Goal: Task Accomplishment & Management: Complete application form

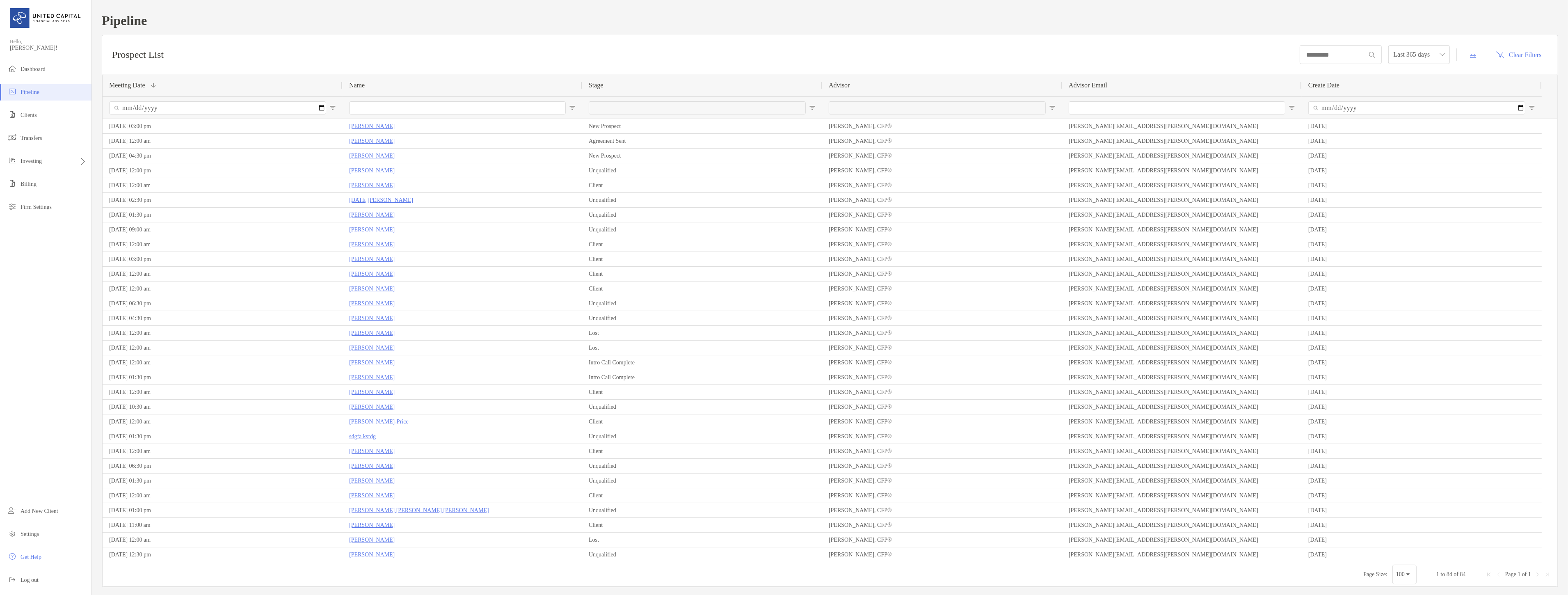
click at [814, 108] on span "Open Filter Menu" at bounding box center [812, 108] width 7 height 7
type input "***"
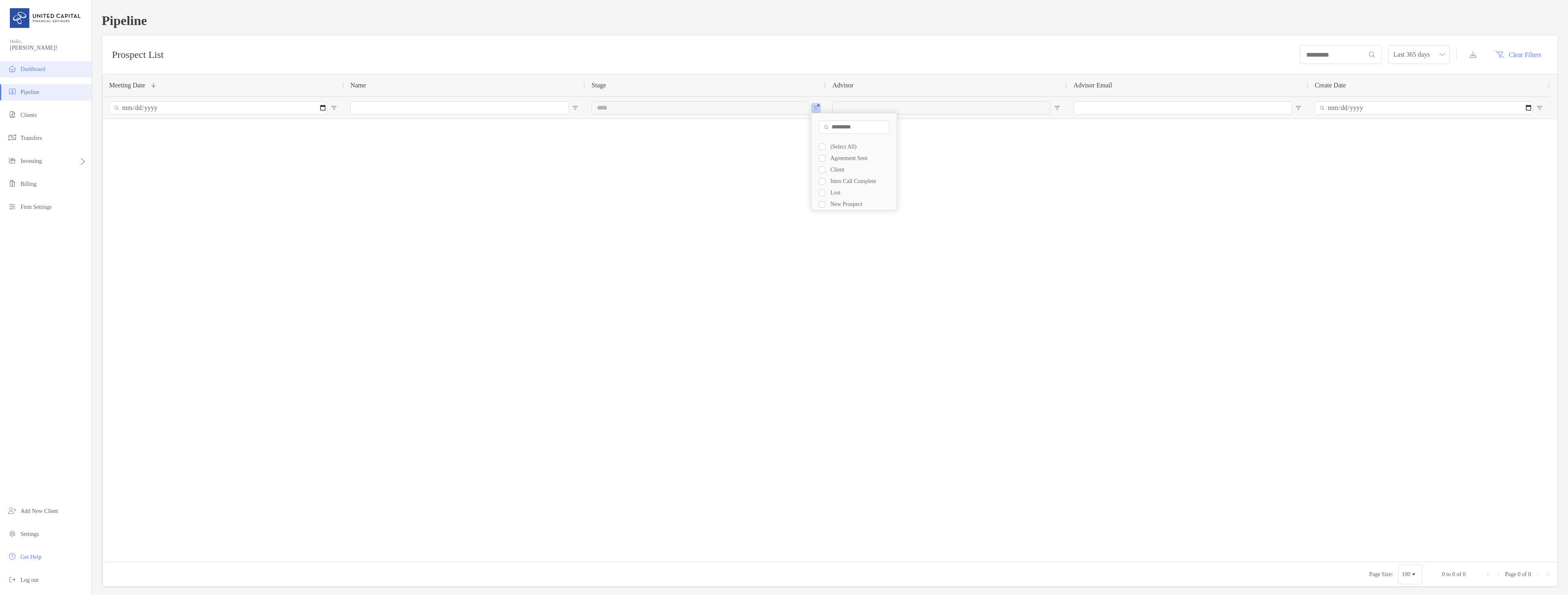
click at [40, 71] on span "Dashboard" at bounding box center [33, 69] width 25 height 6
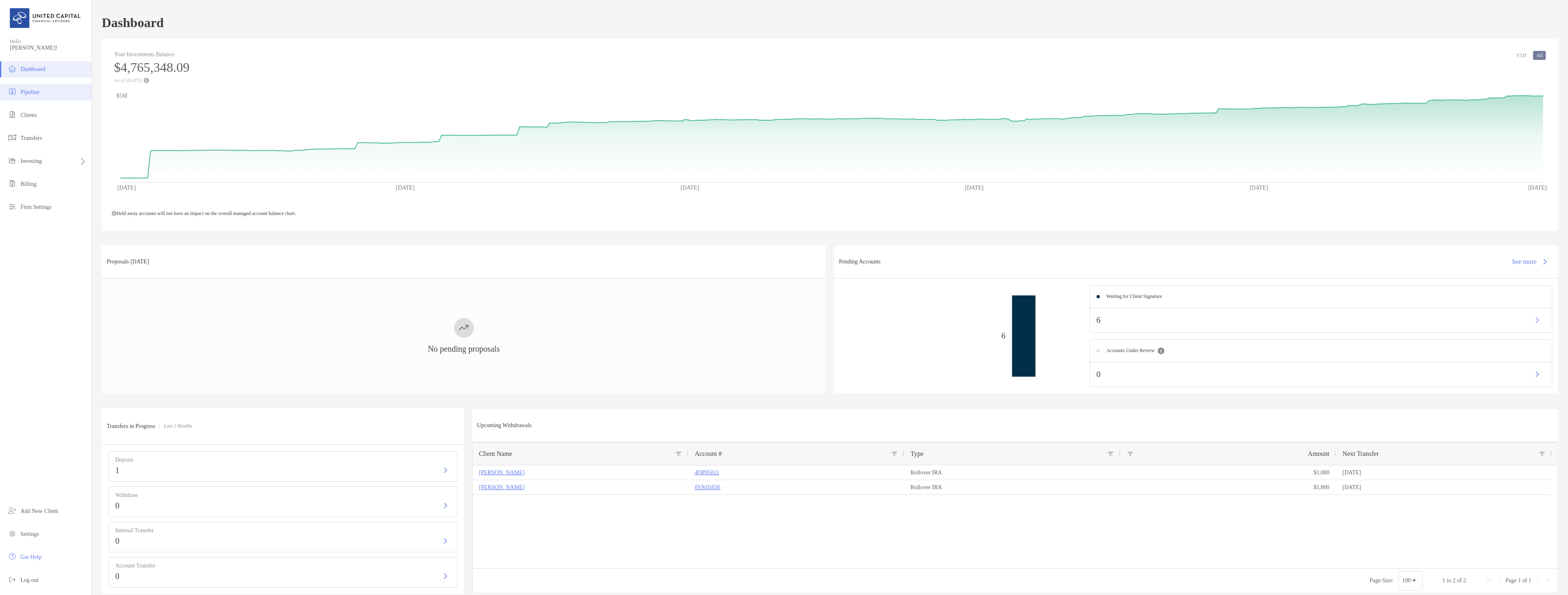
click at [58, 85] on li "Pipeline" at bounding box center [46, 92] width 91 height 16
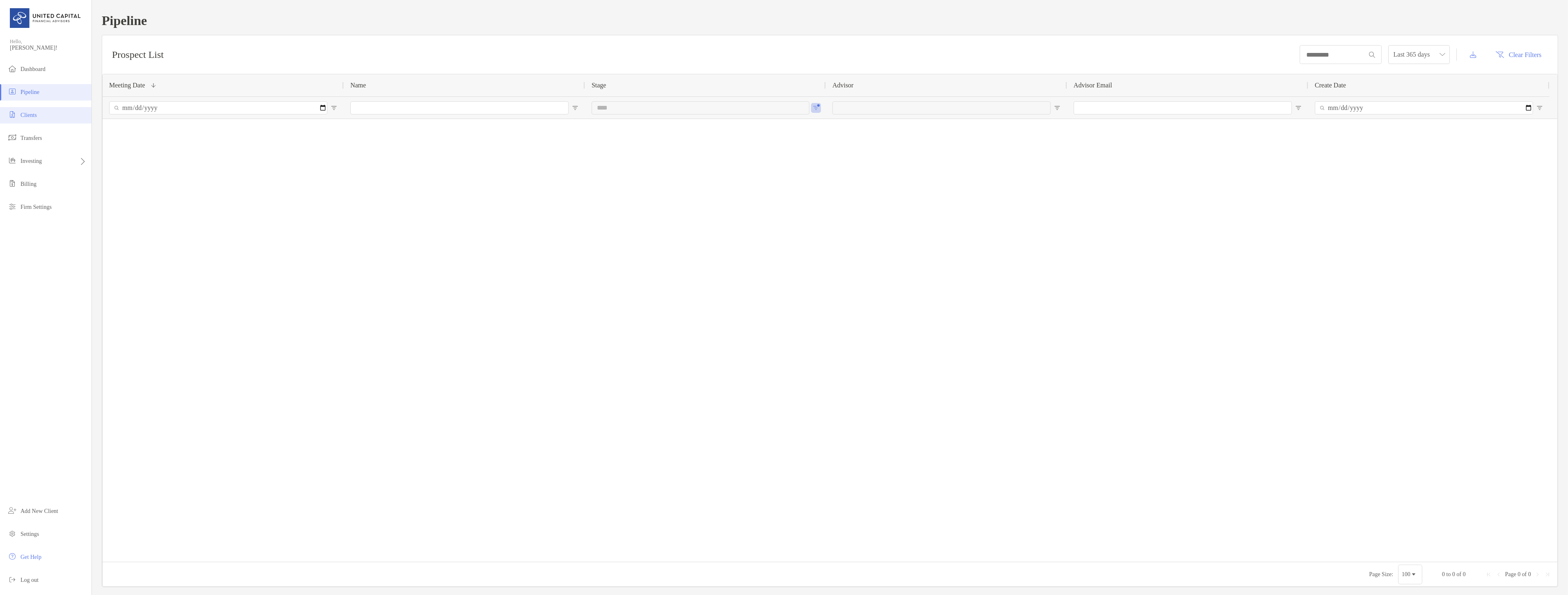
click at [74, 115] on li "Clients" at bounding box center [46, 115] width 91 height 16
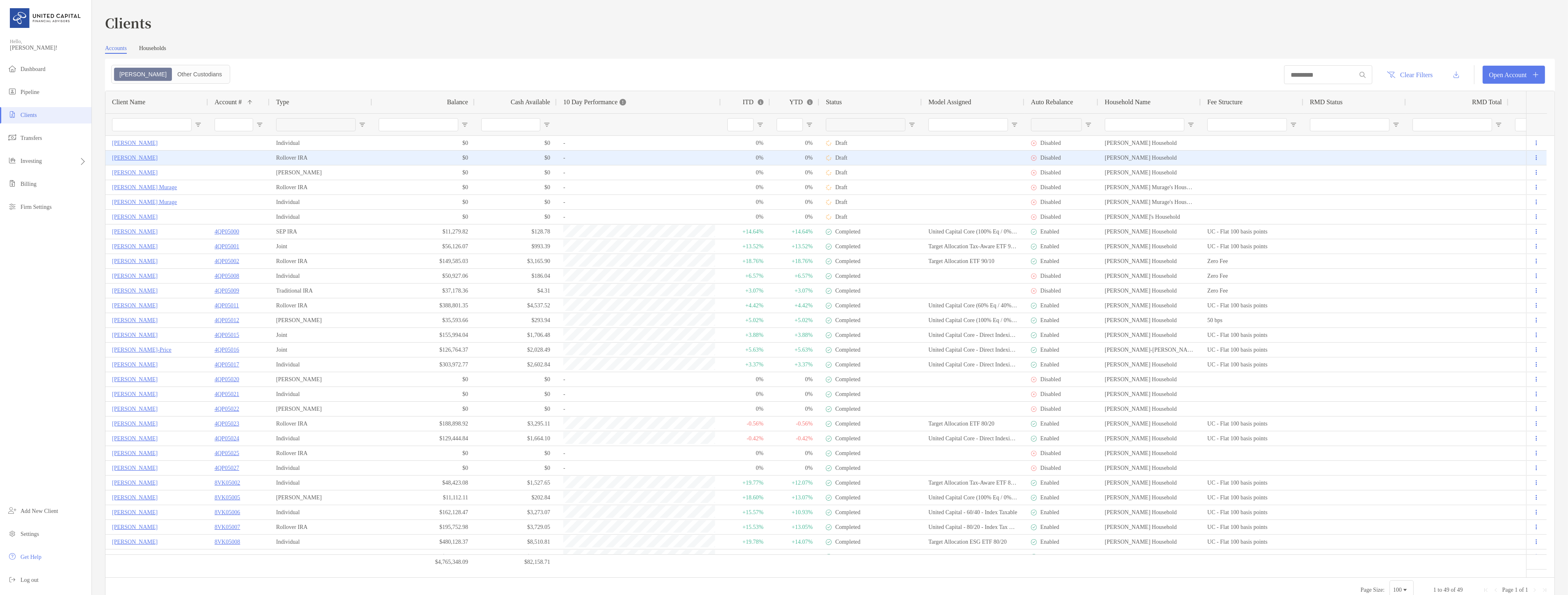
click at [1536, 155] on icon at bounding box center [1536, 158] width 1 height 5
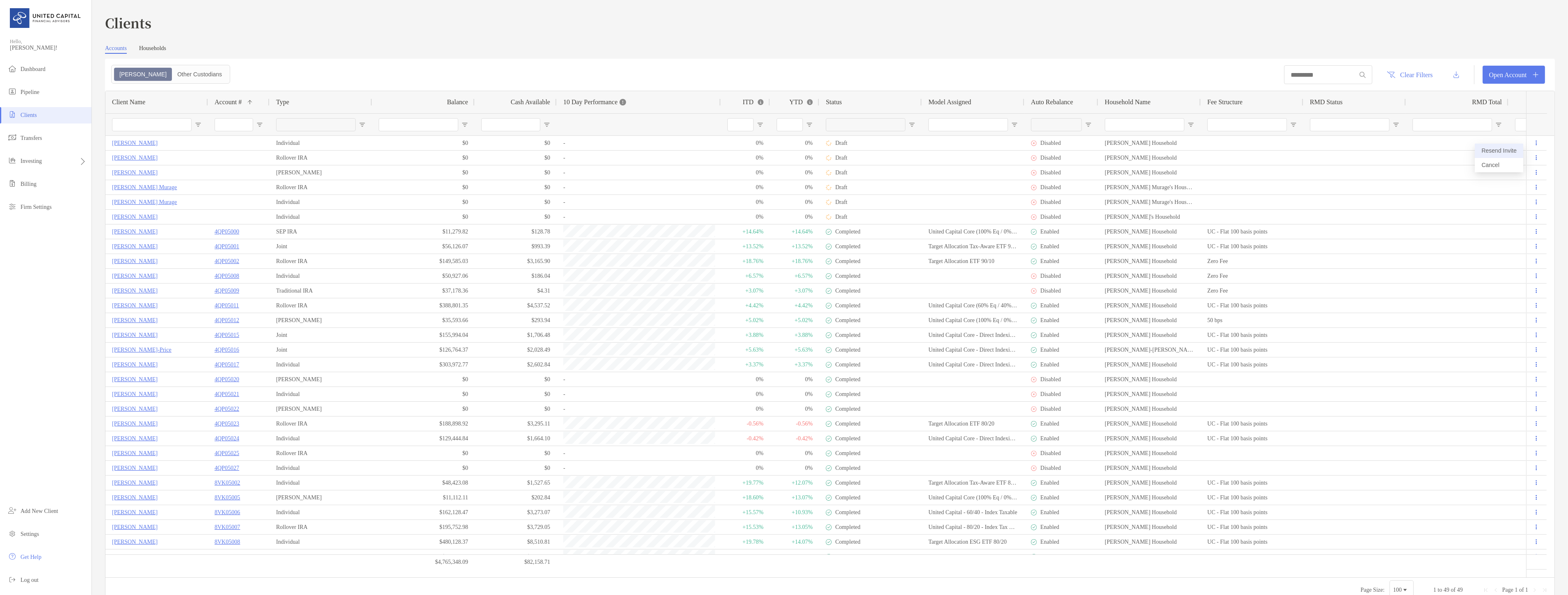
click at [1519, 149] on button "Resend Invite" at bounding box center [1499, 151] width 49 height 15
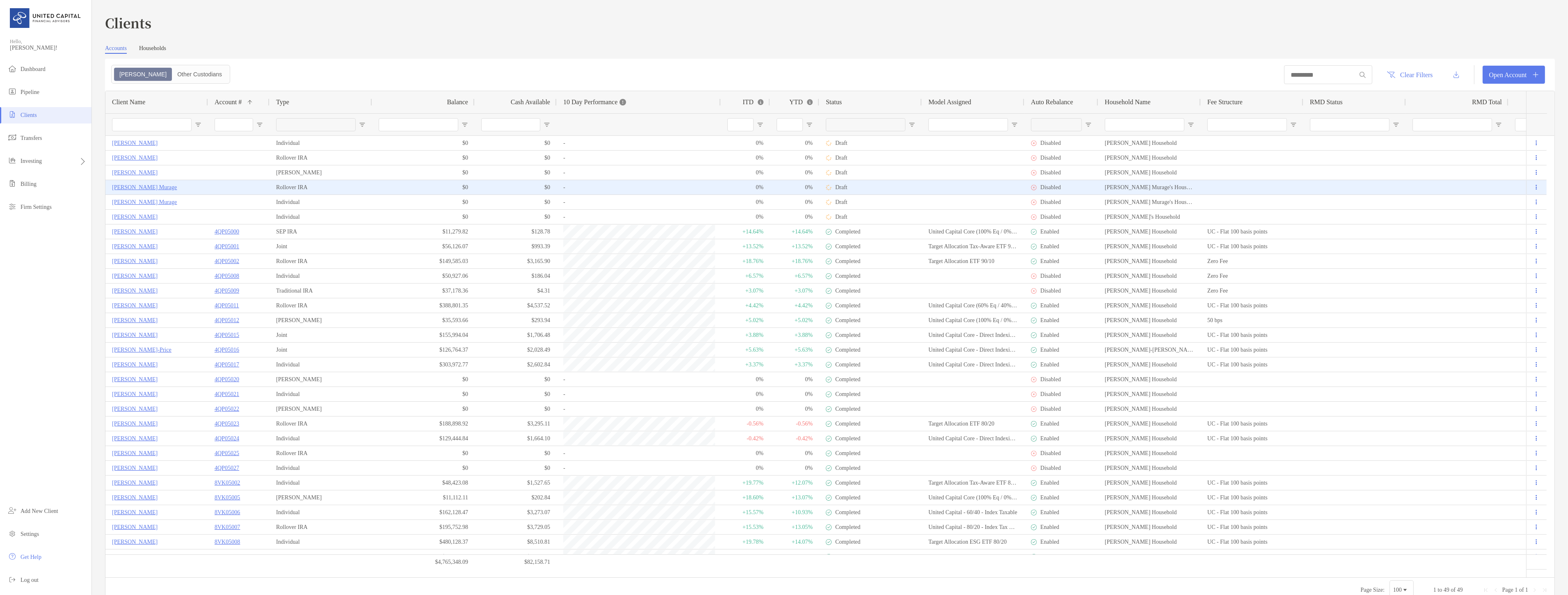
click at [140, 189] on p "[PERSON_NAME] Murage" at bounding box center [144, 187] width 65 height 10
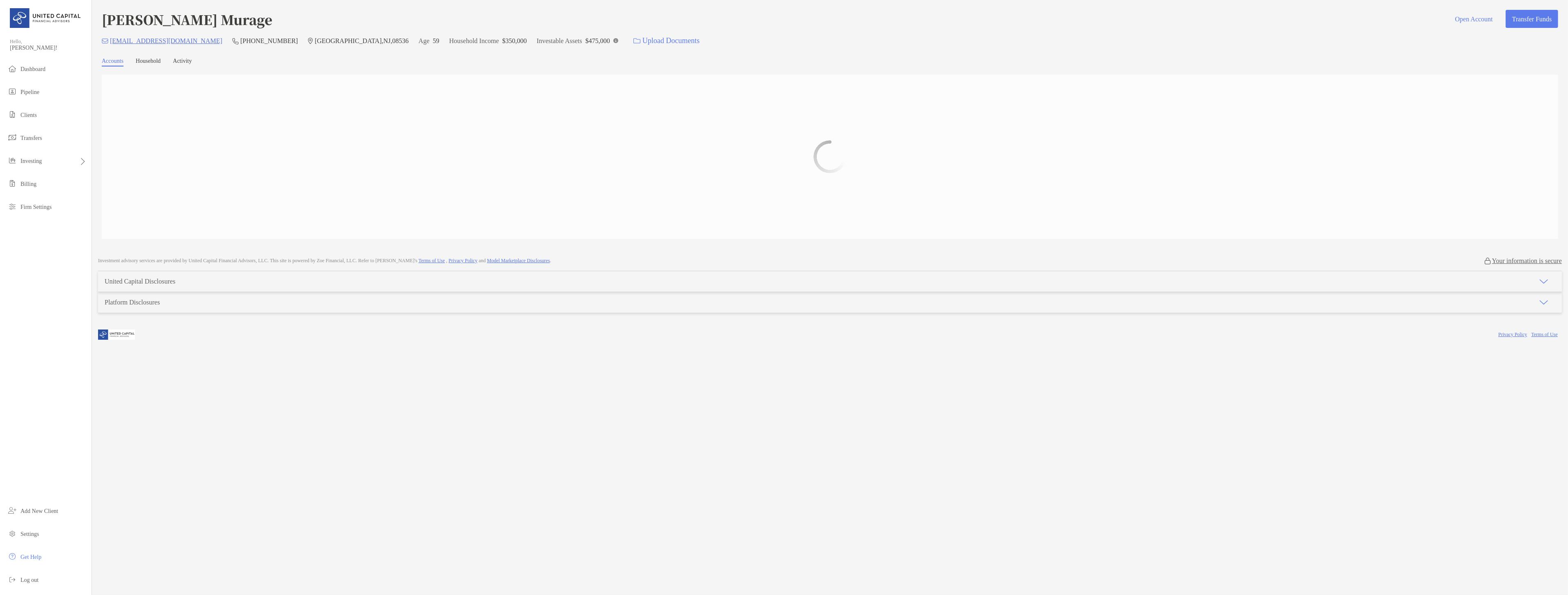
click at [310, 189] on div at bounding box center [830, 157] width 1457 height 164
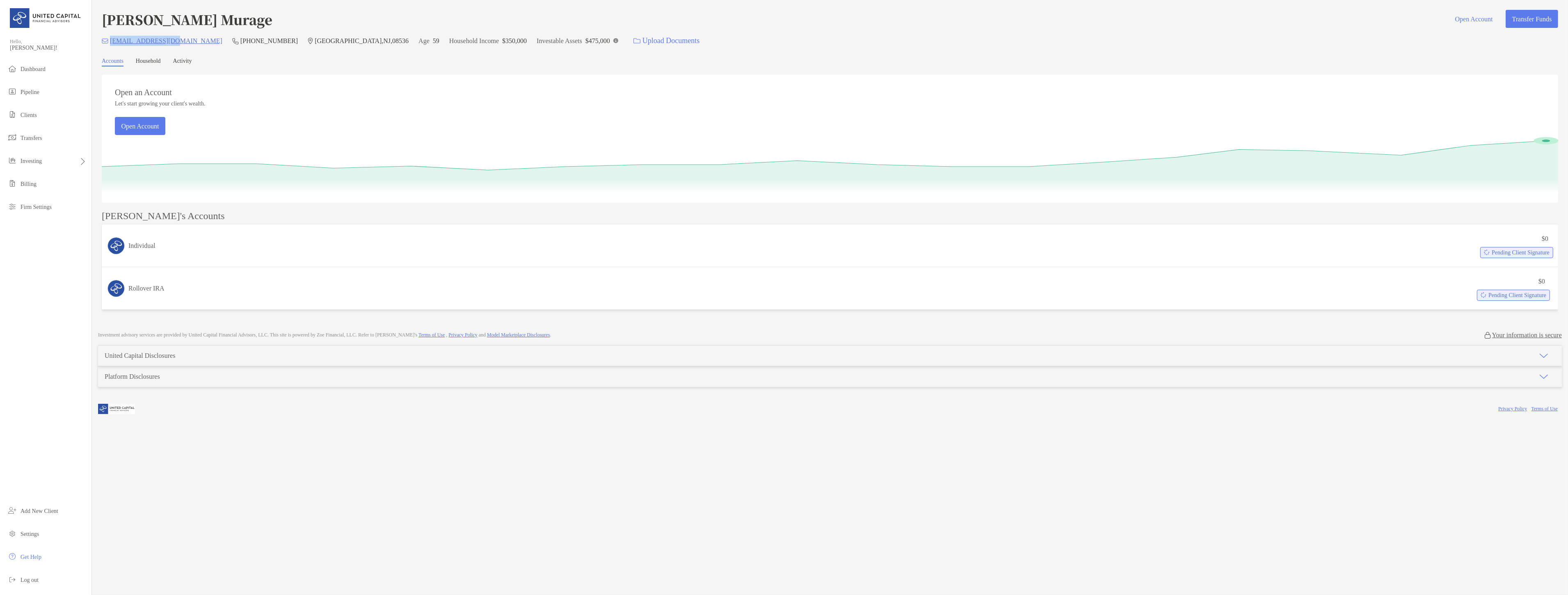
drag, startPoint x: 173, startPoint y: 40, endPoint x: 111, endPoint y: 43, distance: 62.1
click at [111, 43] on div "[EMAIL_ADDRESS][DOMAIN_NAME] [PHONE_NUMBER] [GEOGRAPHIC_DATA] Age [DEMOGRAPHIC_…" at bounding box center [830, 41] width 1457 height 18
copy p "[EMAIL_ADDRESS][DOMAIN_NAME]"
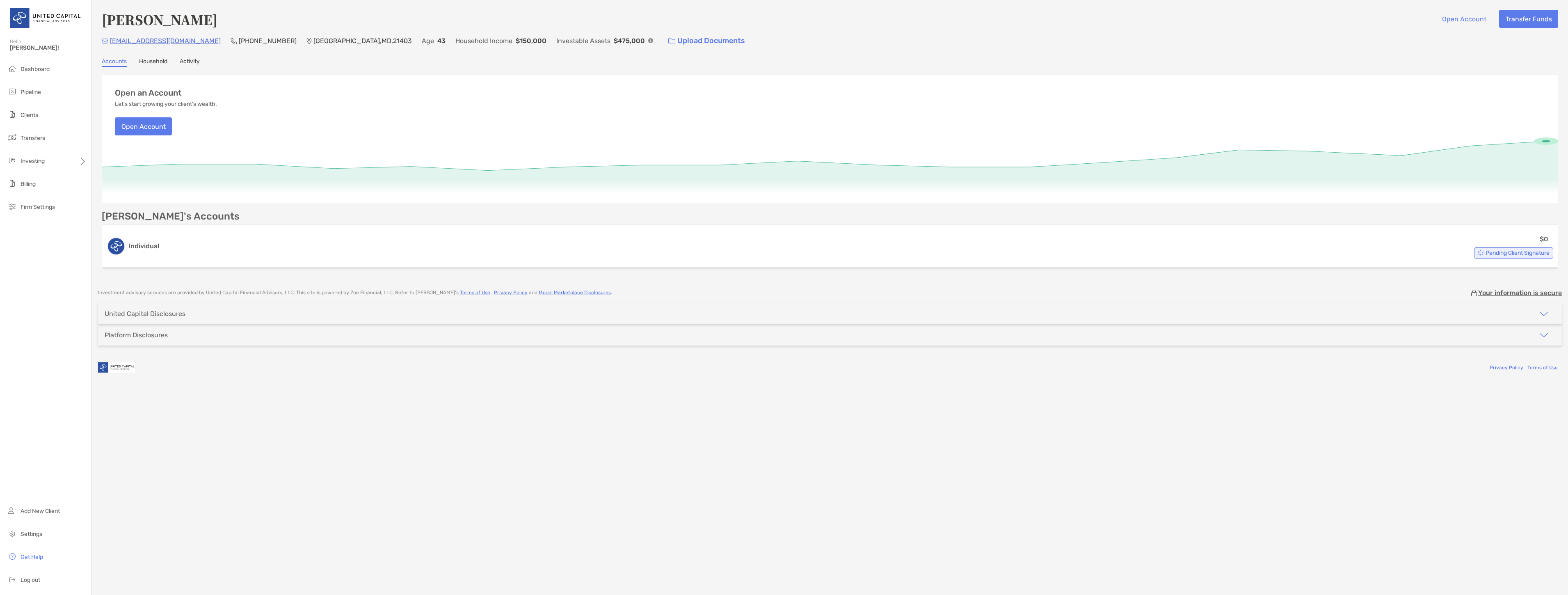
click at [25, 93] on span "Pipeline" at bounding box center [31, 92] width 21 height 7
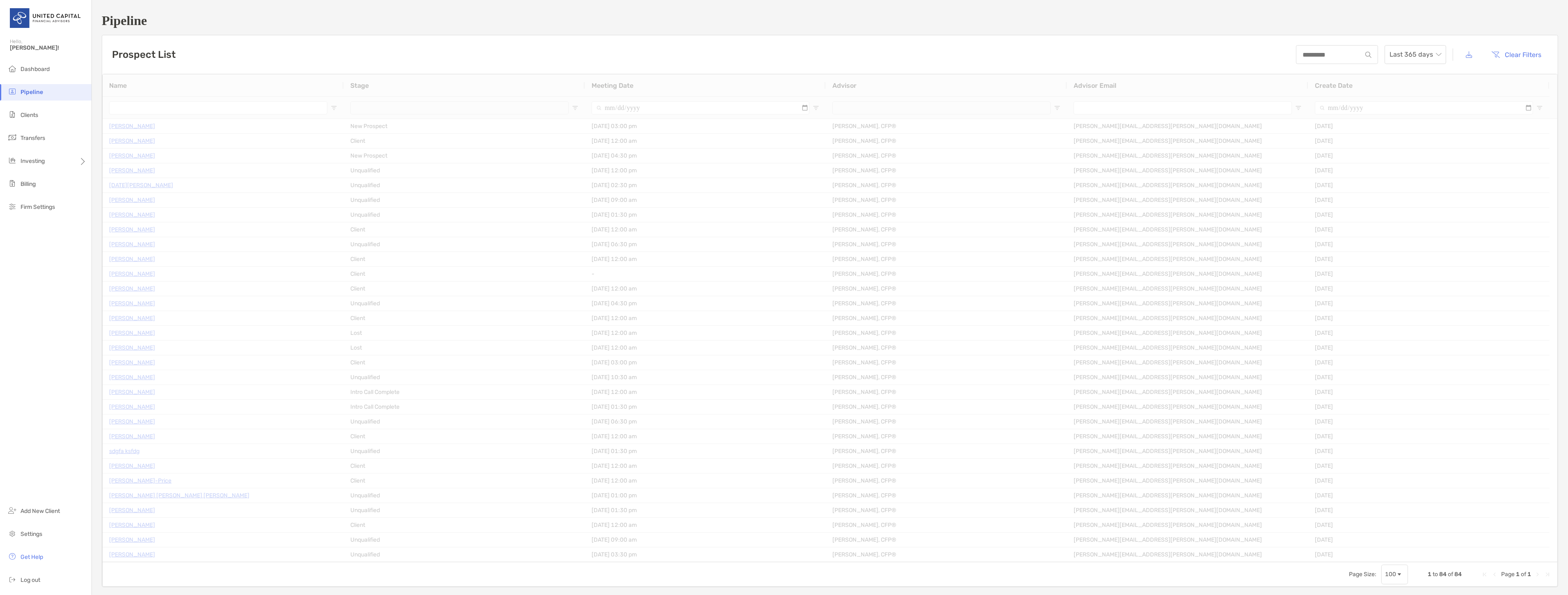
type input "***"
click at [61, 111] on li "Clients" at bounding box center [46, 115] width 91 height 16
click at [62, 94] on li "Pipeline" at bounding box center [46, 92] width 91 height 16
type input "***"
click at [817, 105] on button "Open Filter Menu" at bounding box center [816, 108] width 7 height 7
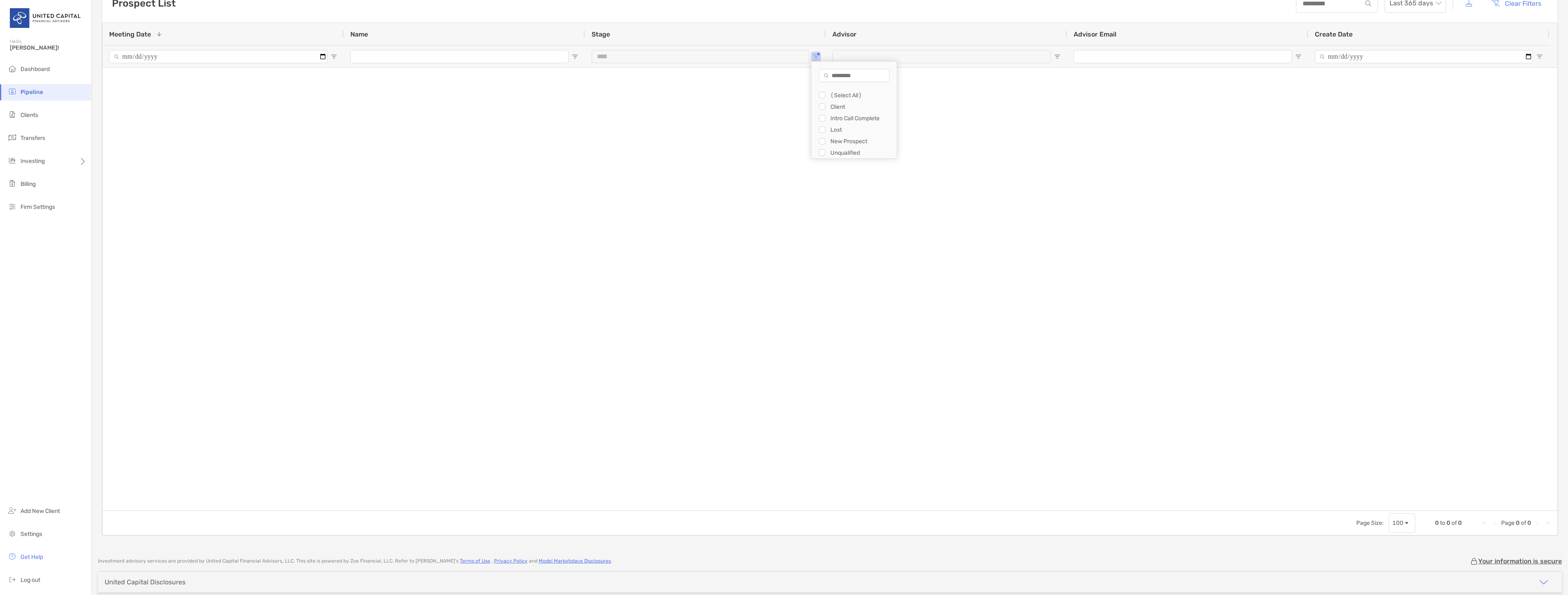
scroll to position [109, 0]
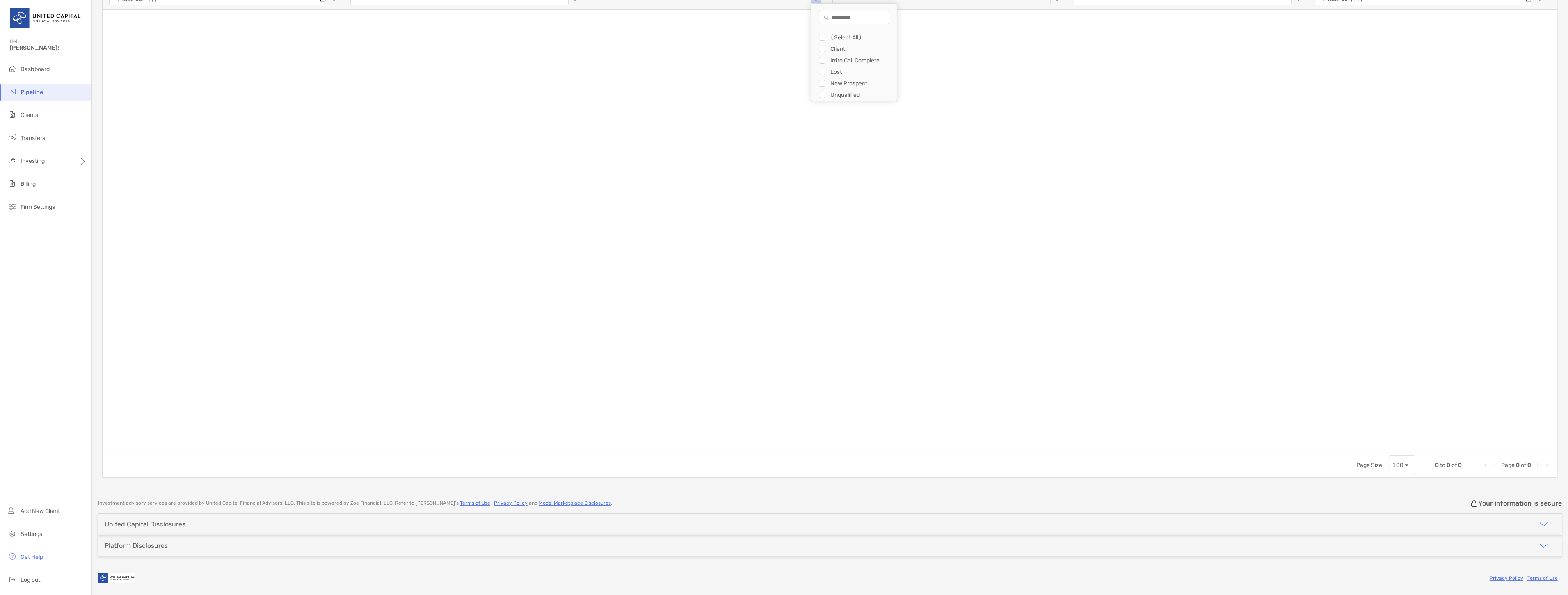
type input "**********"
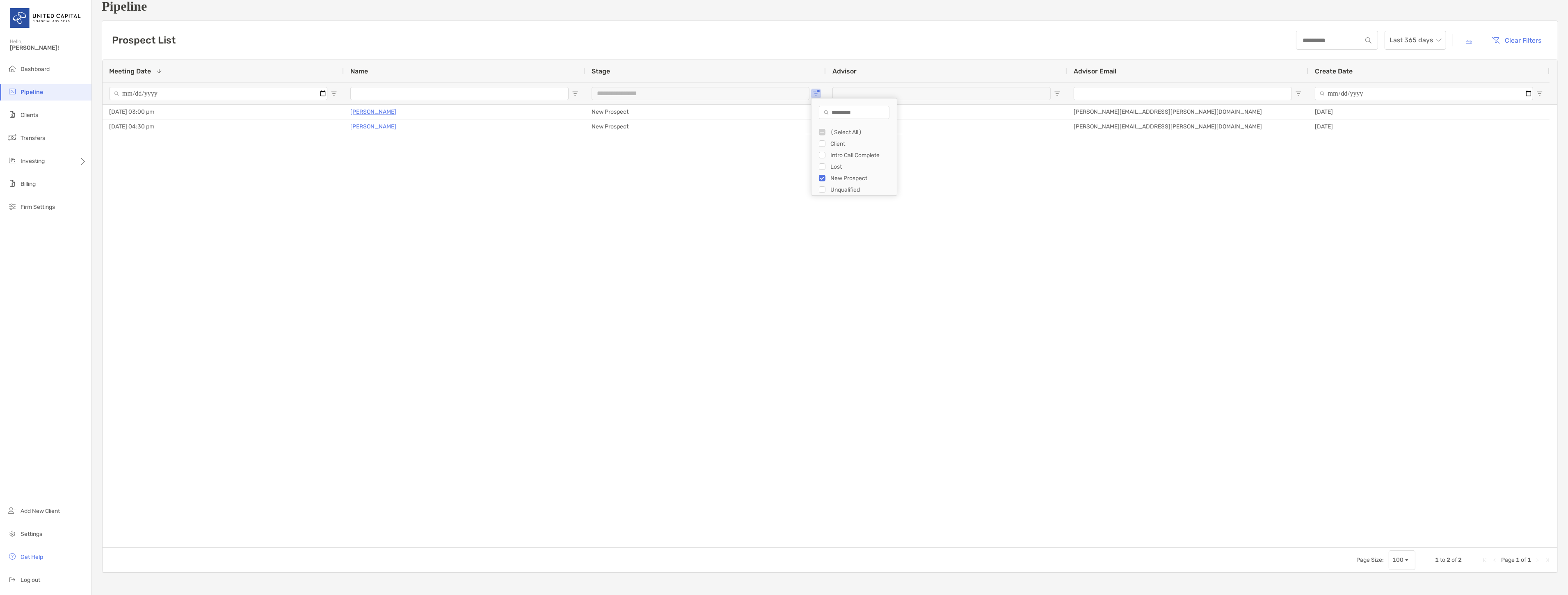
scroll to position [0, 0]
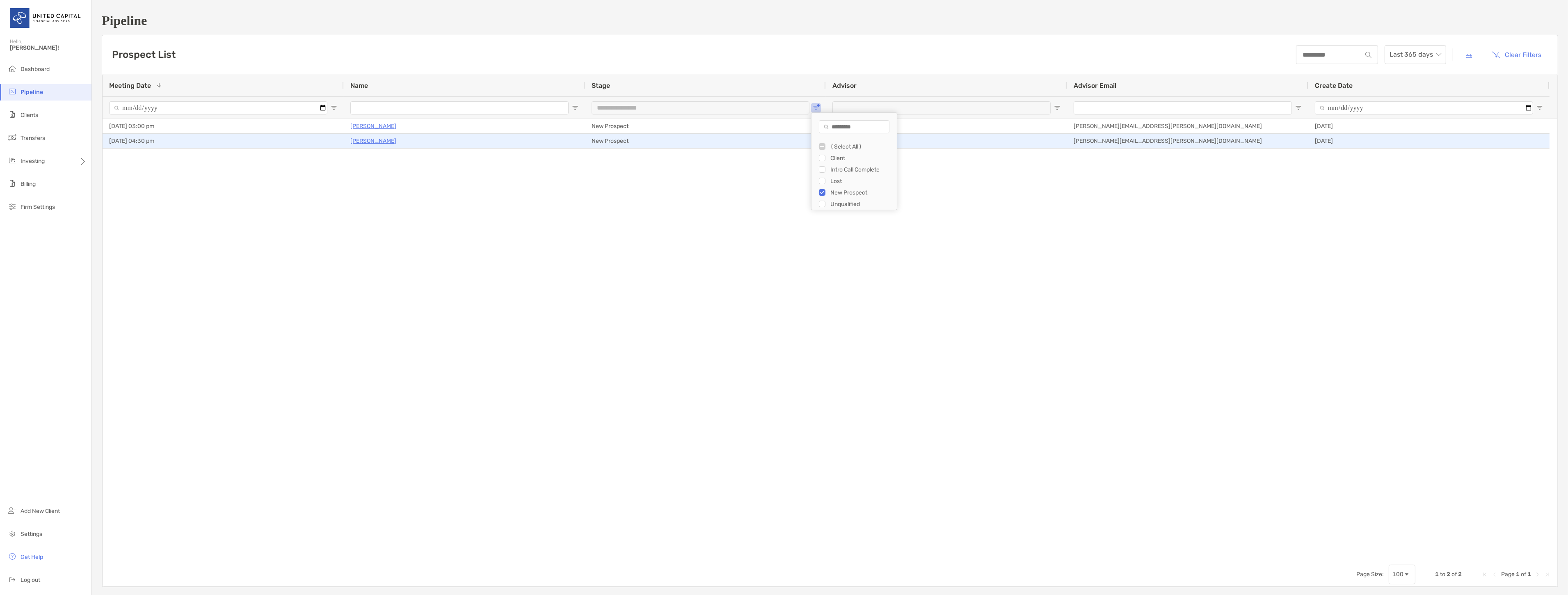
click at [382, 139] on p "[PERSON_NAME]" at bounding box center [373, 141] width 46 height 10
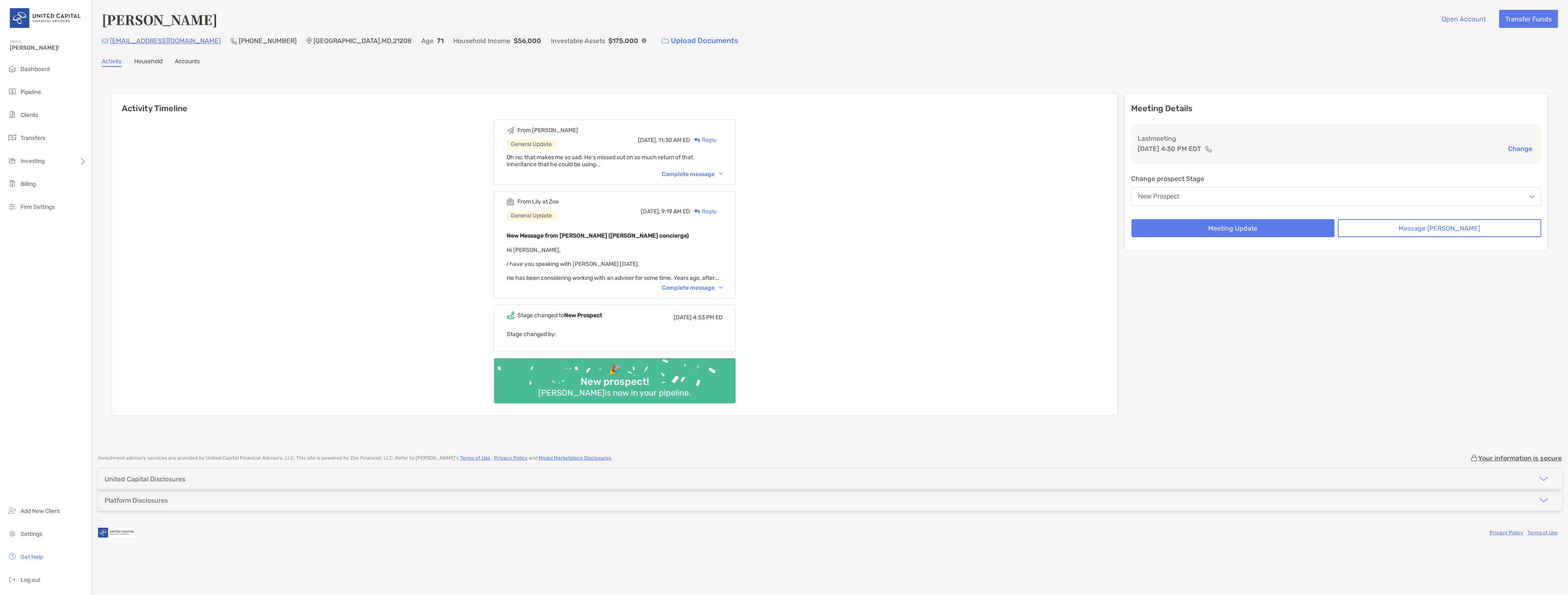
click at [723, 175] on div "Complete message" at bounding box center [692, 174] width 61 height 7
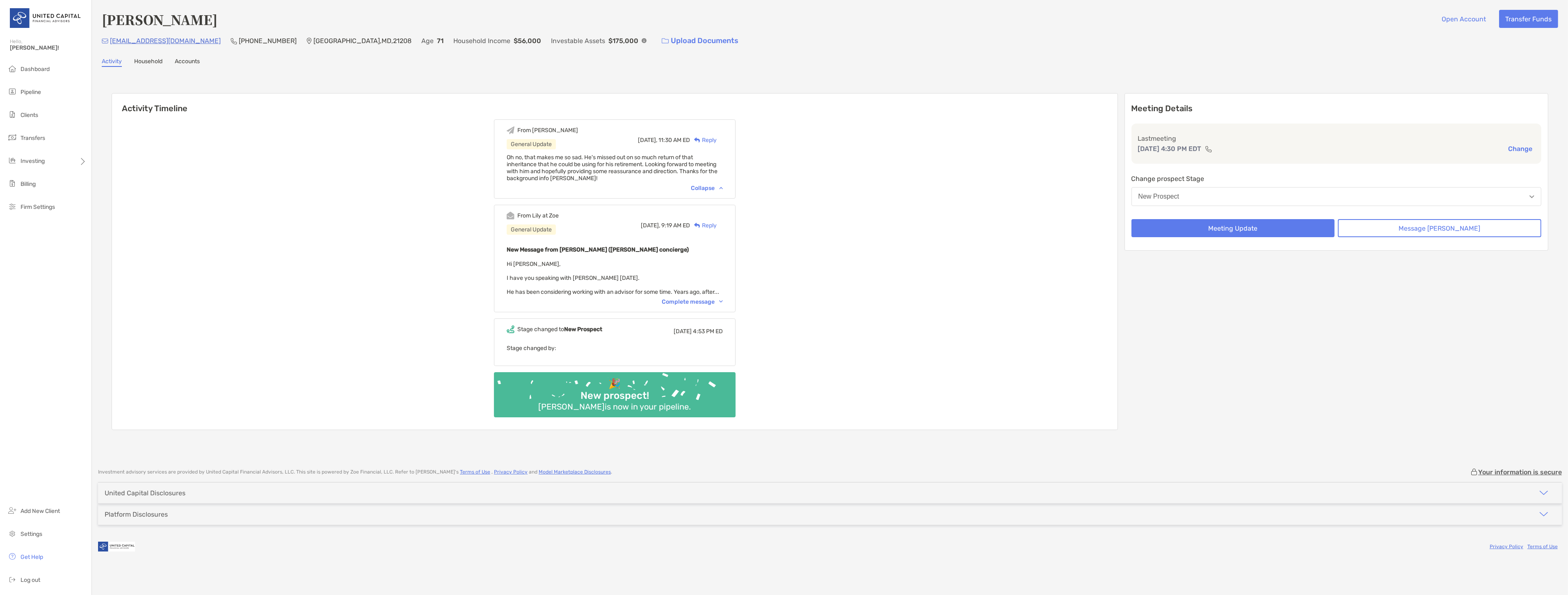
click at [711, 305] on div "Complete message" at bounding box center [692, 301] width 61 height 7
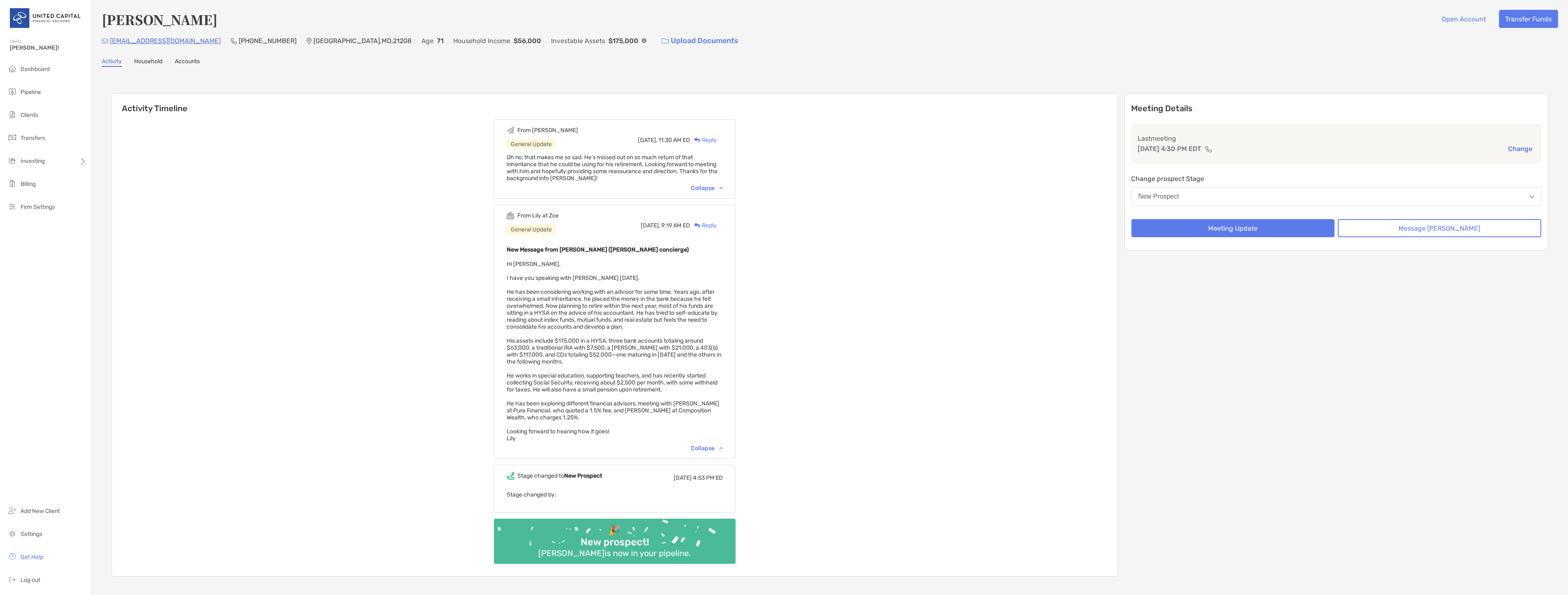
click at [461, 207] on div "From [PERSON_NAME] General Update [DATE], 11:30 AM ED Reply Oh no, that makes m…" at bounding box center [615, 345] width 1006 height 463
drag, startPoint x: 867, startPoint y: 94, endPoint x: 909, endPoint y: 102, distance: 42.8
drag, startPoint x: 909, startPoint y: 102, endPoint x: 922, endPoint y: 86, distance: 20.6
click at [922, 86] on div "Activity Timeline From [PERSON_NAME] General Update [DATE], 11:30 AM ED Reply O…" at bounding box center [830, 336] width 1437 height 502
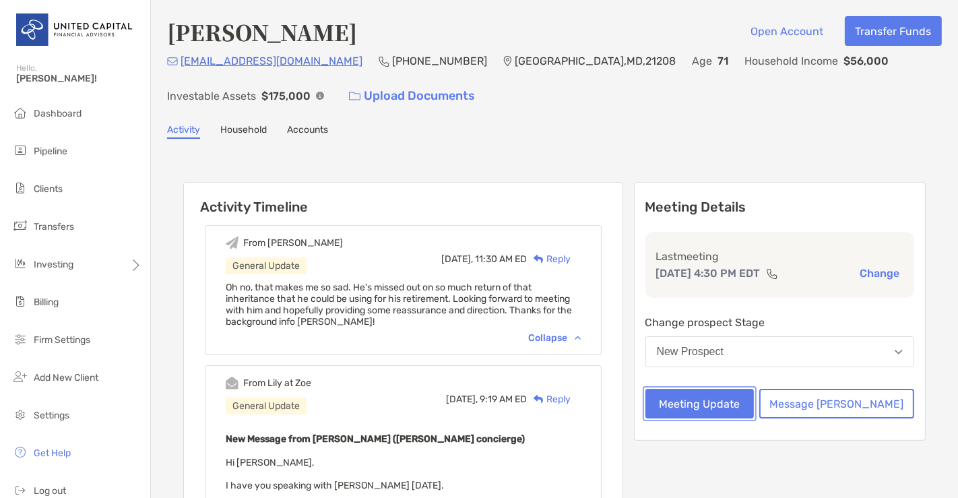
click at [755, 398] on button "Meeting Update" at bounding box center [700, 404] width 109 height 30
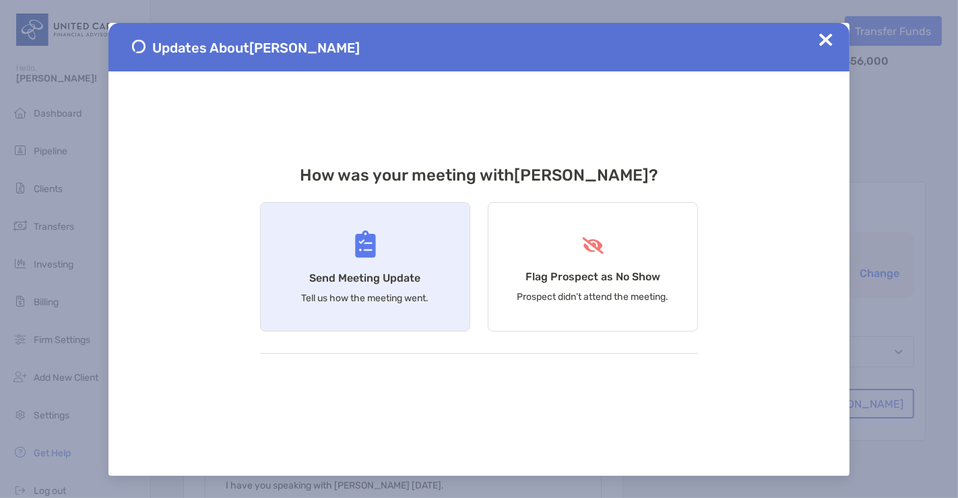
click at [415, 244] on div "Send Meeting Update Tell us how the meeting went." at bounding box center [365, 266] width 210 height 129
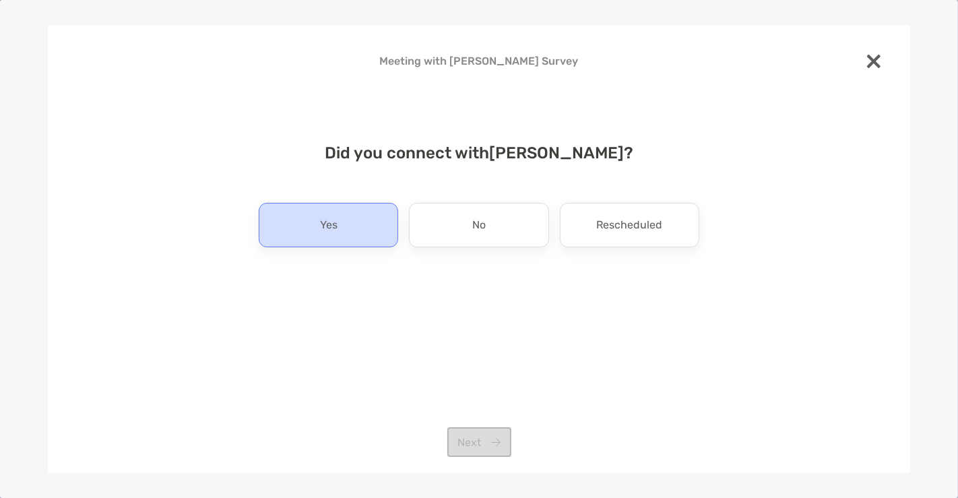
click at [364, 244] on div "Yes" at bounding box center [329, 225] width 140 height 44
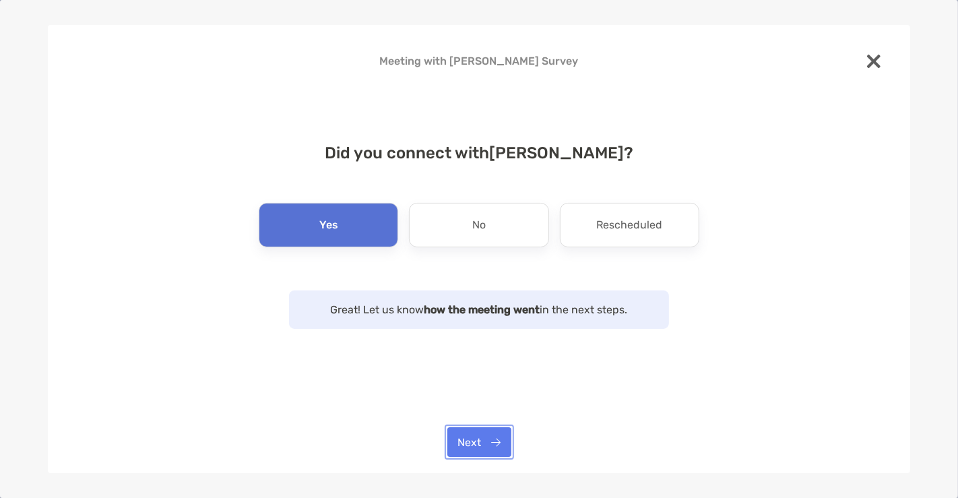
click at [487, 434] on button "Next" at bounding box center [480, 442] width 64 height 30
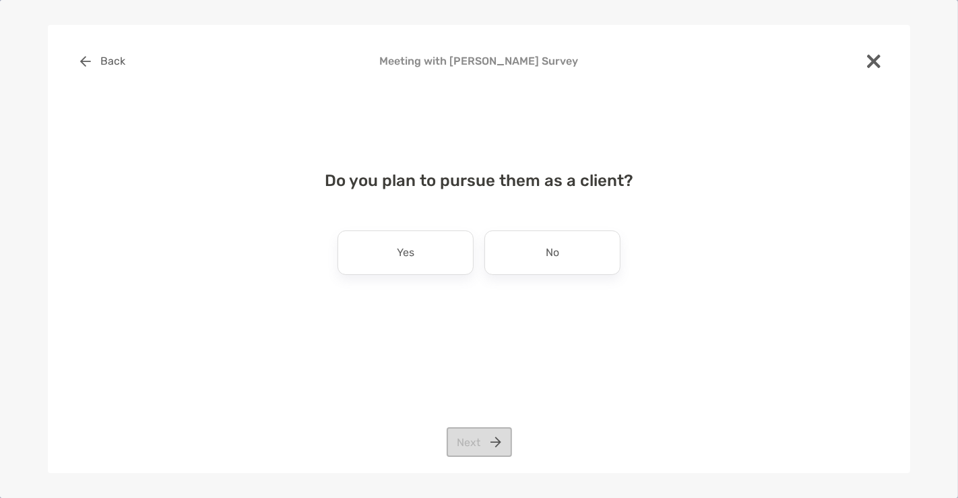
click at [465, 287] on div "Do you plan to pursue them as a client? Yes No Next" at bounding box center [479, 236] width 820 height 163
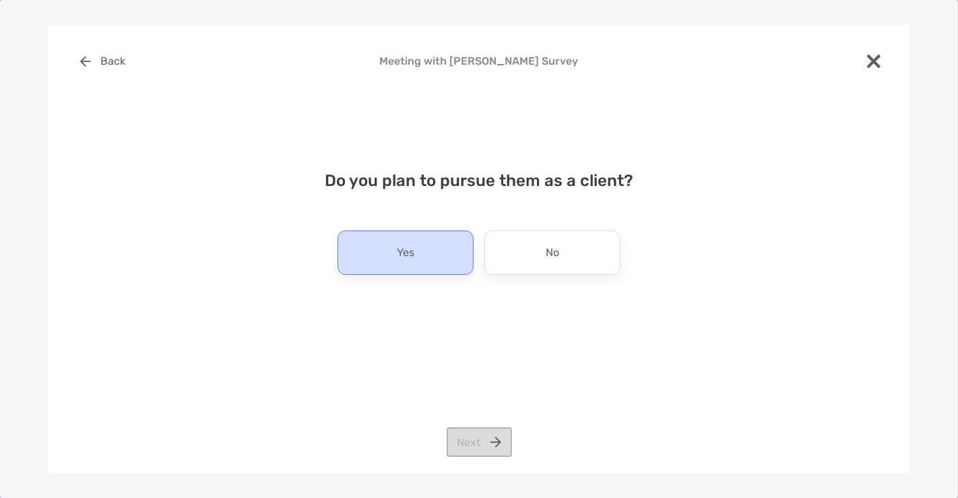
click at [454, 263] on div "Yes" at bounding box center [406, 253] width 136 height 44
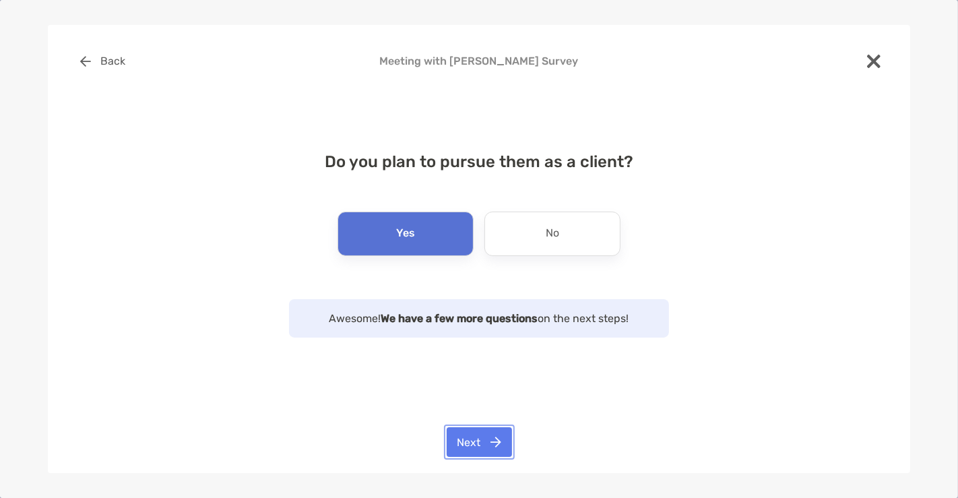
click at [491, 430] on button "Next" at bounding box center [479, 442] width 65 height 30
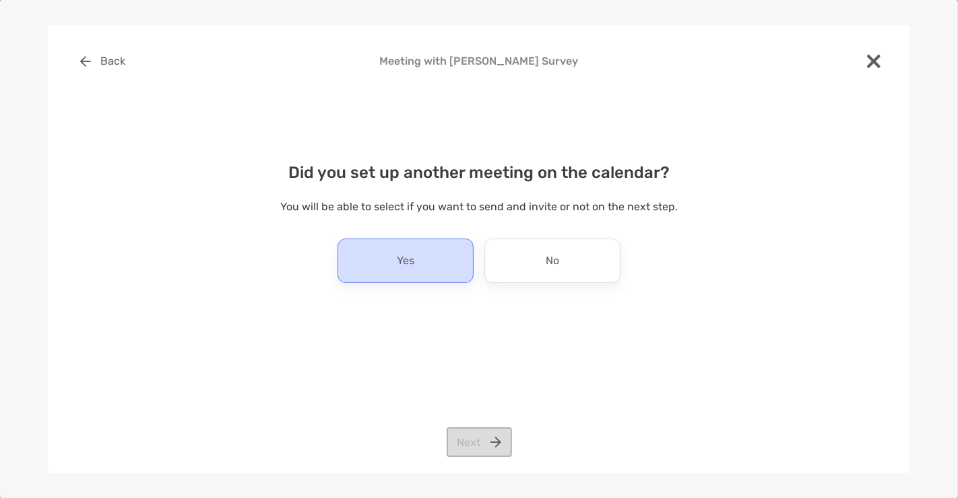
click at [417, 261] on div "Yes" at bounding box center [406, 261] width 136 height 44
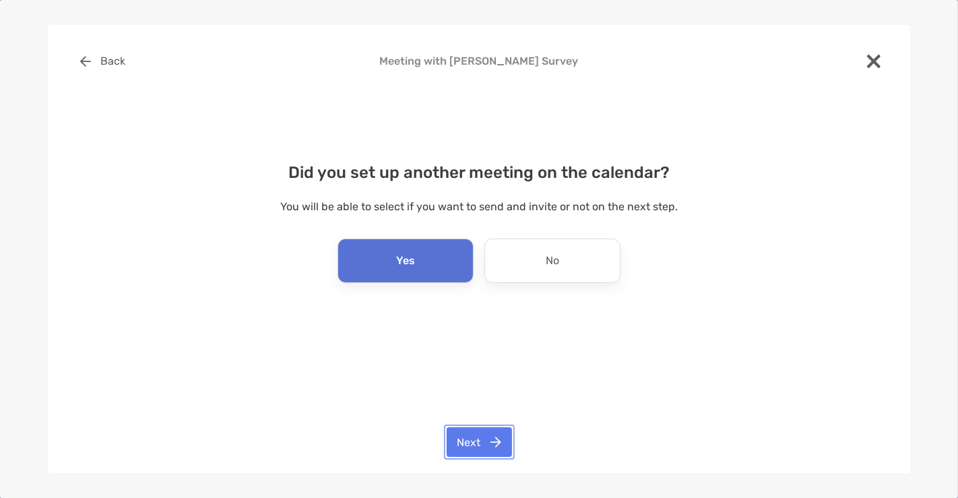
click at [473, 435] on button "Next" at bounding box center [479, 442] width 65 height 30
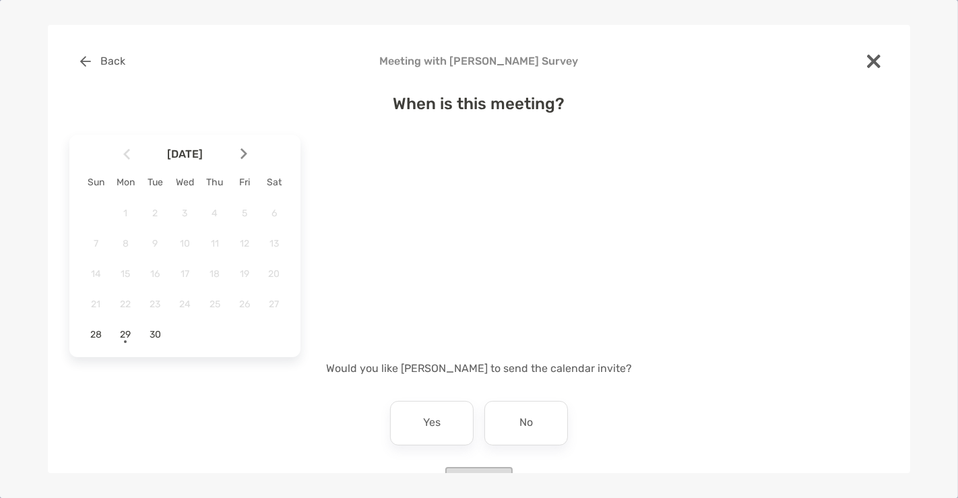
click at [241, 156] on img at bounding box center [244, 153] width 7 height 11
click at [154, 272] on span "14" at bounding box center [155, 273] width 23 height 11
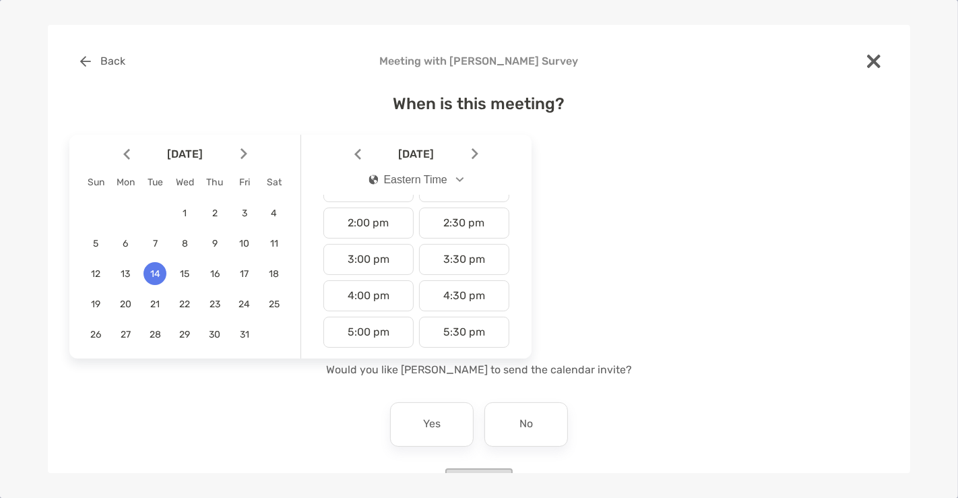
scroll to position [497, 0]
click at [477, 291] on div "4:30 pm" at bounding box center [464, 295] width 90 height 31
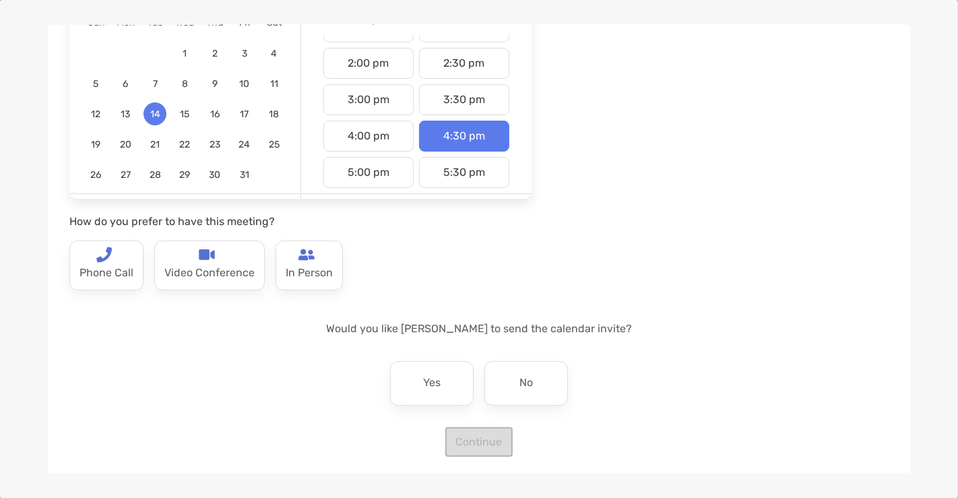
scroll to position [162, 0]
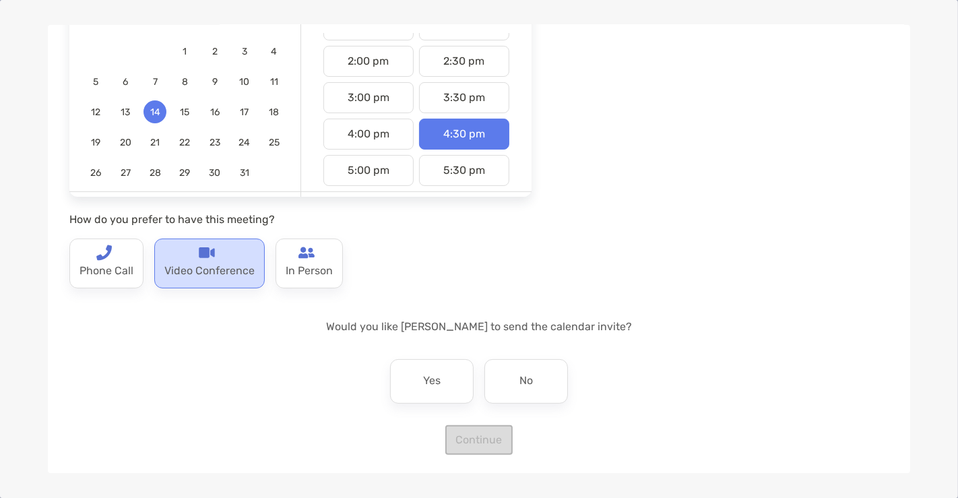
click at [223, 261] on p "Video Conference" at bounding box center [209, 272] width 90 height 22
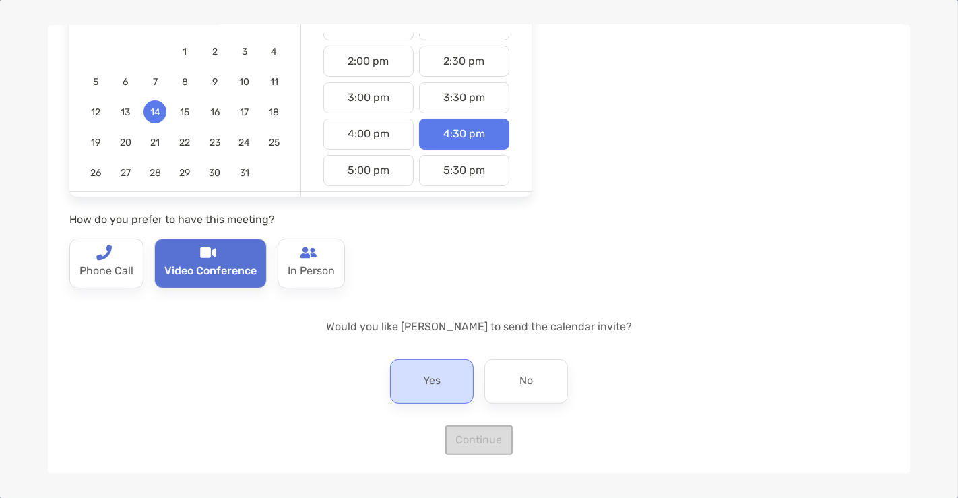
click at [433, 365] on div "Yes" at bounding box center [432, 381] width 84 height 44
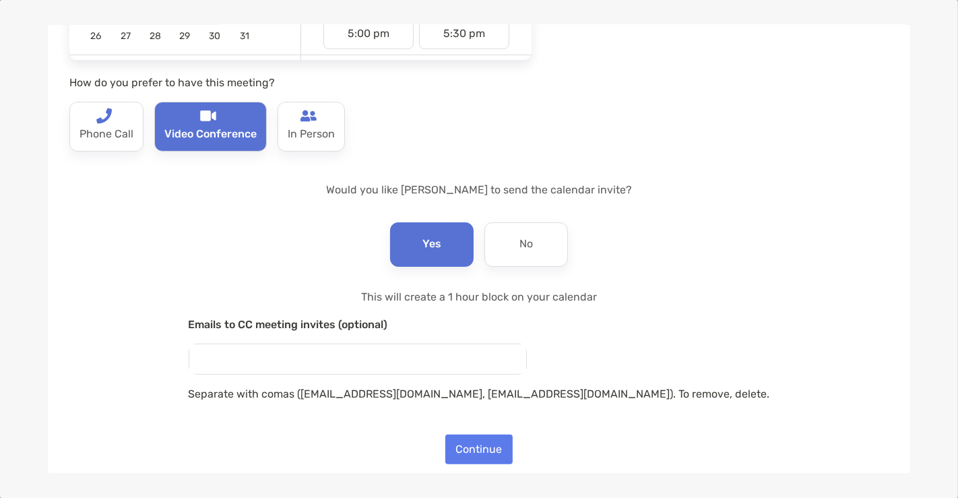
scroll to position [309, 0]
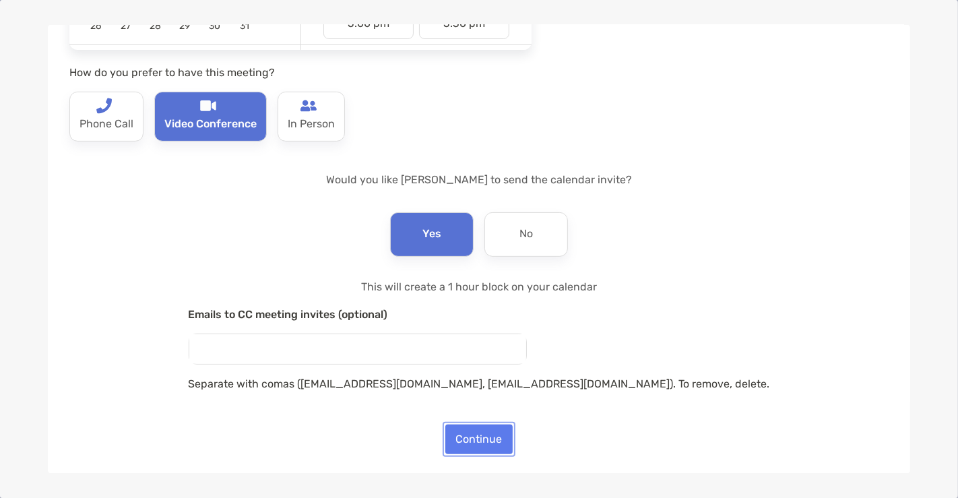
click at [487, 430] on button "Continue" at bounding box center [479, 440] width 67 height 30
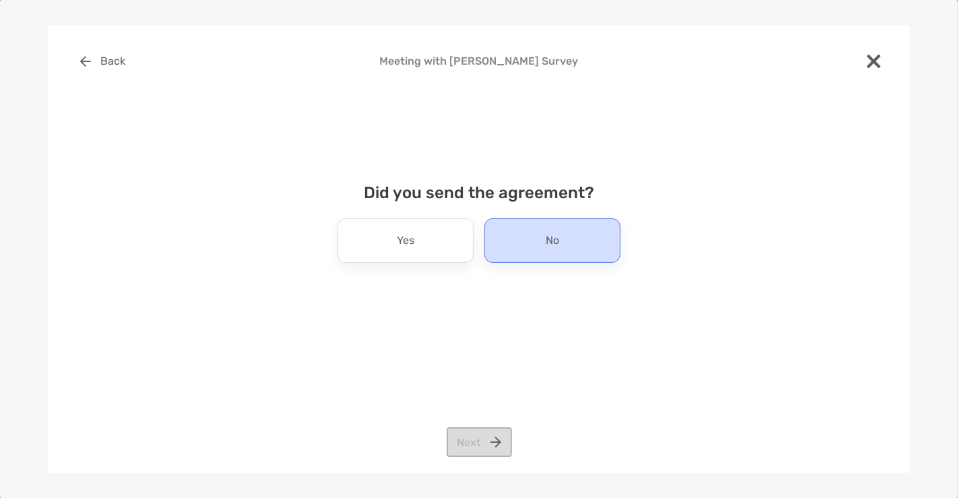
click at [541, 245] on div "No" at bounding box center [553, 240] width 136 height 44
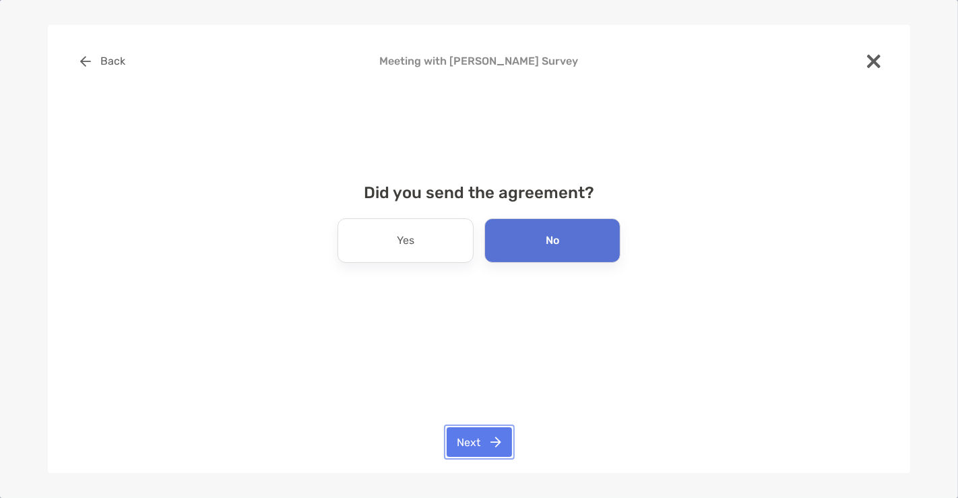
click at [472, 441] on button "Next" at bounding box center [479, 442] width 65 height 30
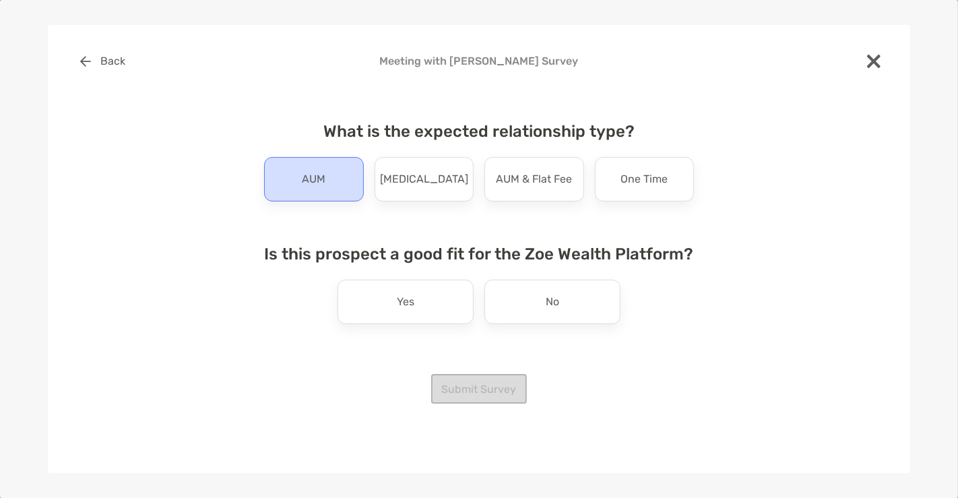
click at [327, 183] on div "AUM" at bounding box center [314, 179] width 100 height 44
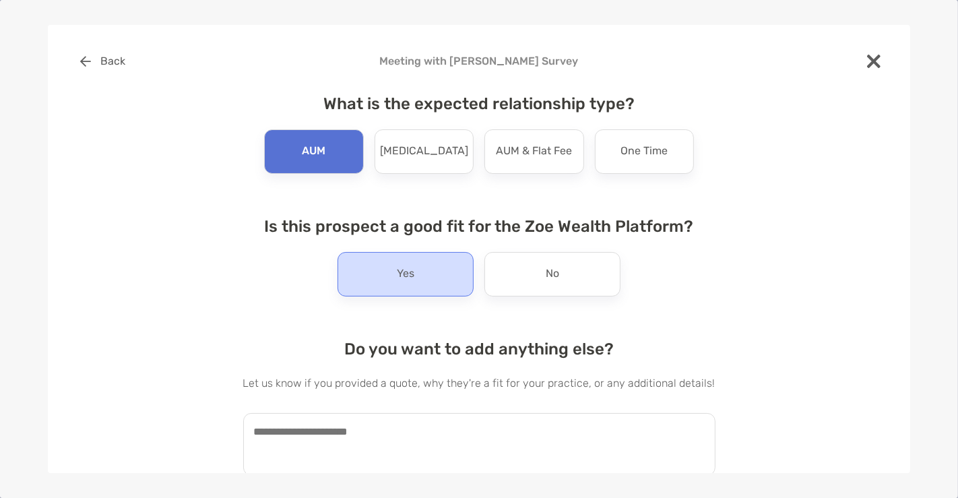
click at [404, 269] on p "Yes" at bounding box center [406, 275] width 18 height 22
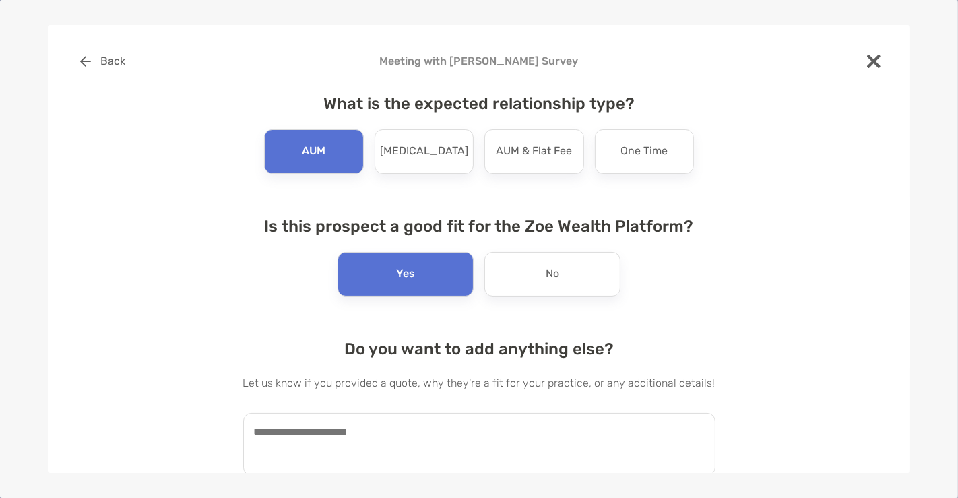
click at [410, 410] on div "Do you want to add anything else? Let us know if you provided a quote, why they…" at bounding box center [479, 408] width 472 height 136
click at [404, 428] on textarea at bounding box center [479, 444] width 472 height 63
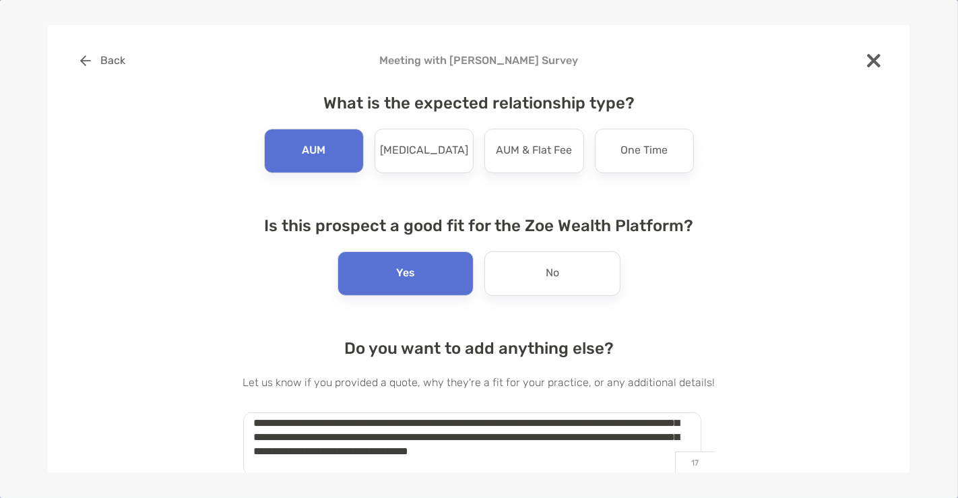
scroll to position [42, 0]
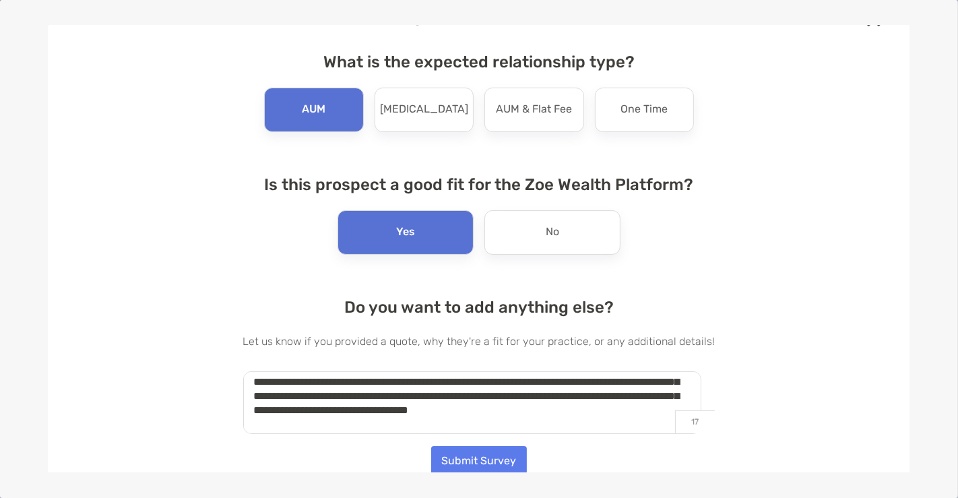
type textarea "**********"
click at [469, 466] on button "Submit Survey" at bounding box center [479, 461] width 96 height 30
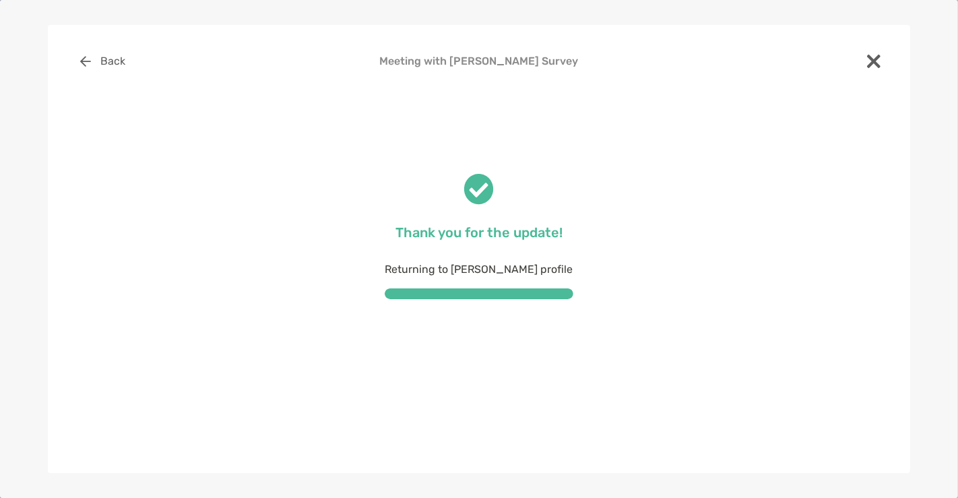
scroll to position [0, 0]
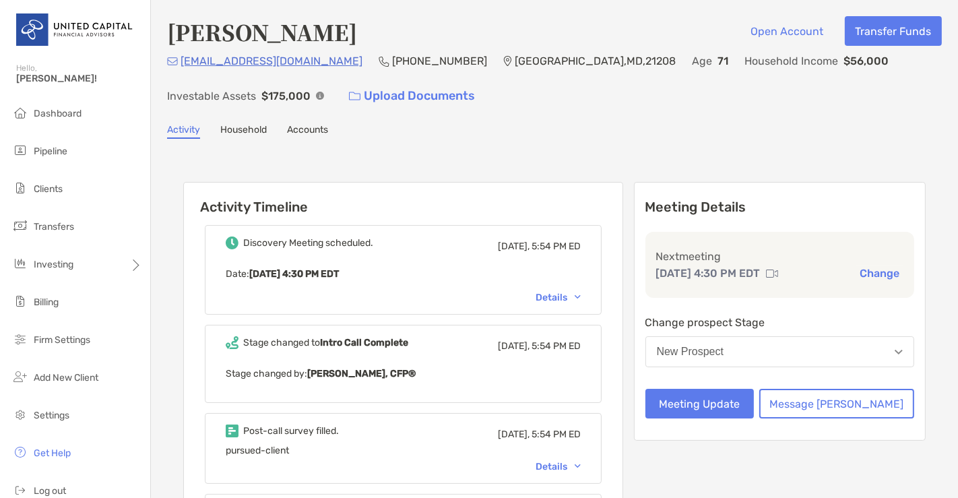
click at [581, 293] on div "Details" at bounding box center [558, 297] width 45 height 11
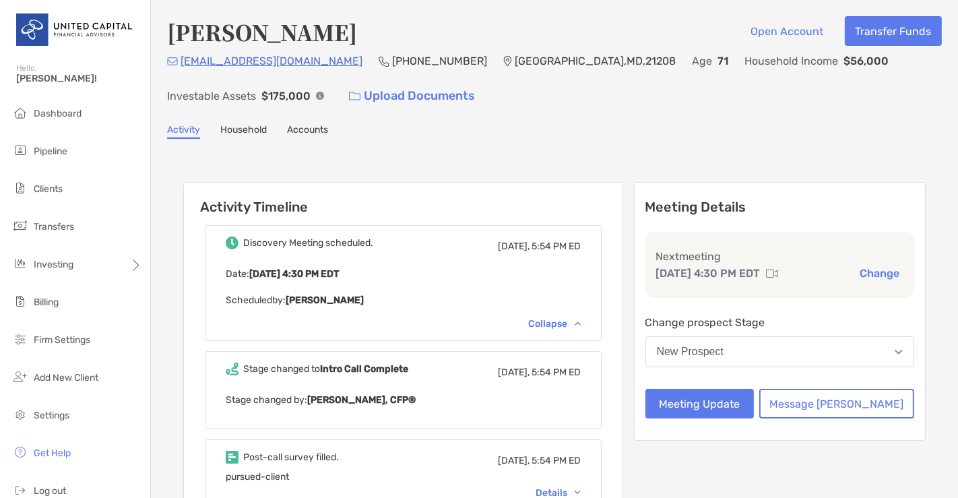
click at [578, 318] on div "Collapse" at bounding box center [554, 323] width 53 height 11
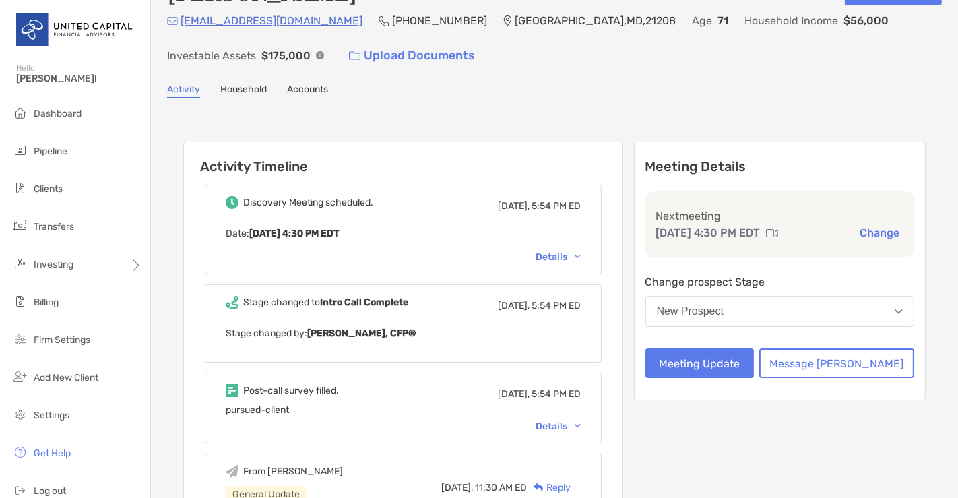
scroll to position [42, 0]
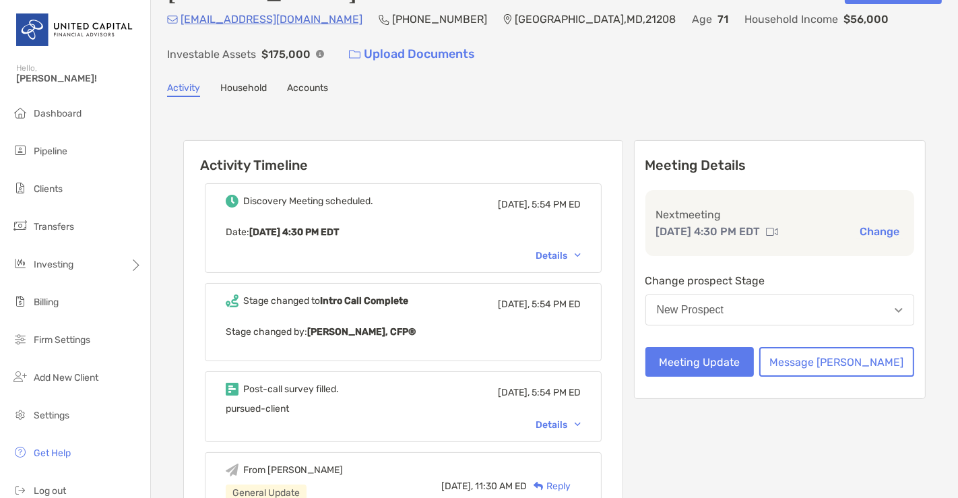
click at [565, 419] on div "Details" at bounding box center [558, 424] width 45 height 11
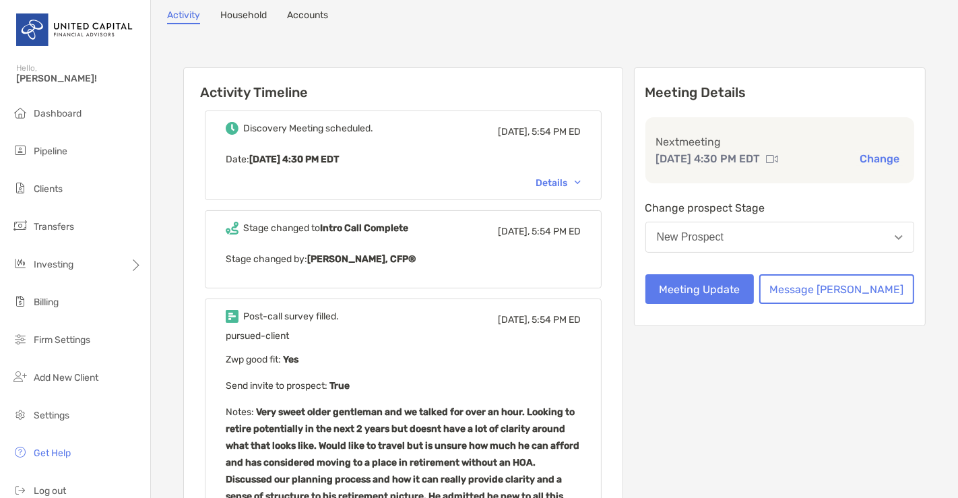
scroll to position [115, 0]
